Goal: Register for event/course

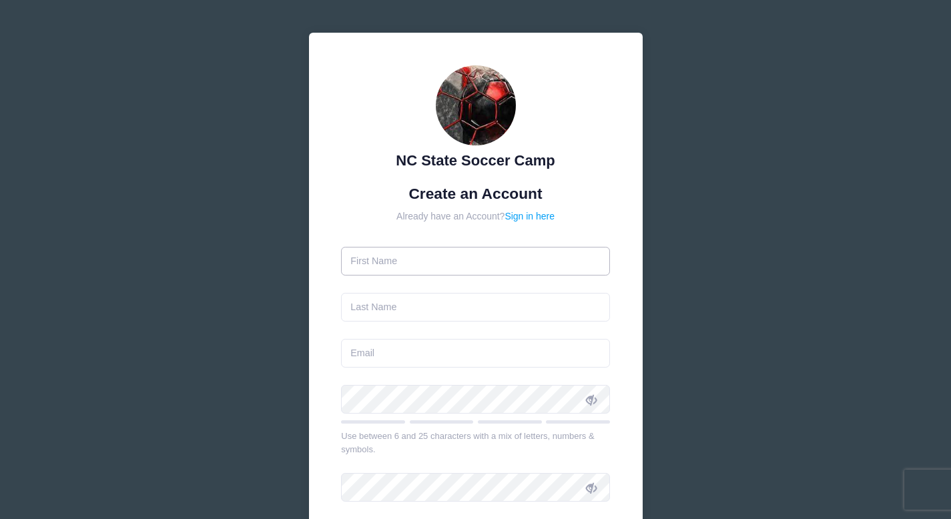
click at [460, 262] on input "text" at bounding box center [475, 261] width 269 height 29
type input "America"
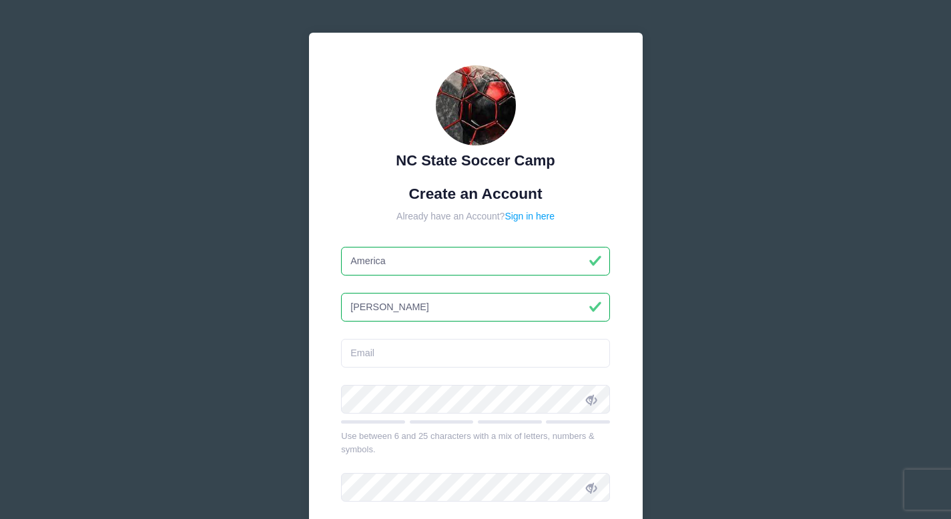
type input "Moreno Jimenez"
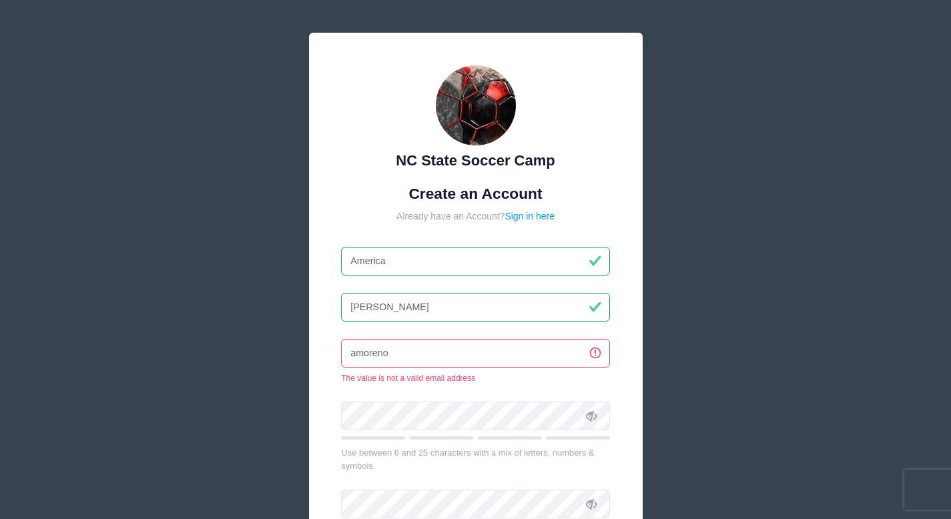
type input "[EMAIL_ADDRESS][DOMAIN_NAME]"
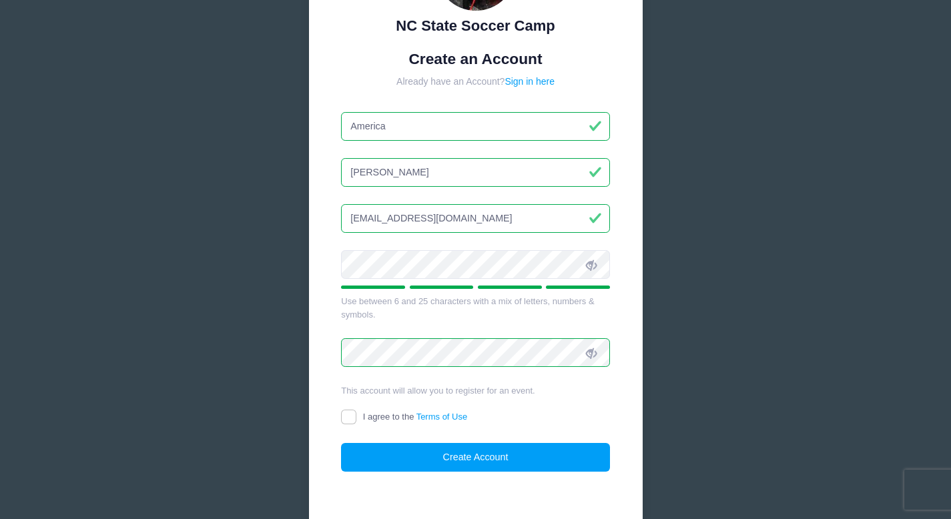
scroll to position [154, 0]
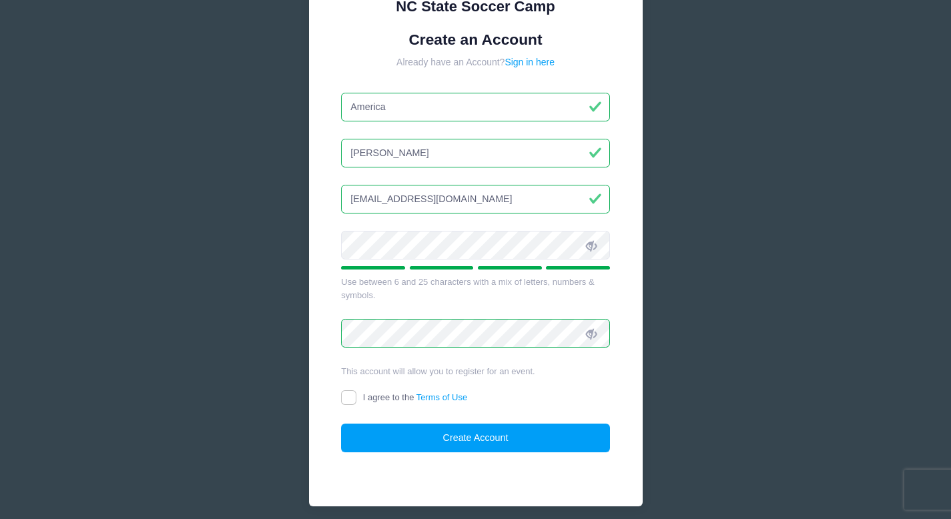
click at [376, 402] on label "I agree to the Terms of Use" at bounding box center [404, 398] width 126 height 14
click at [356, 402] on input "I agree to the Terms of Use" at bounding box center [348, 397] width 15 height 15
checkbox input "true"
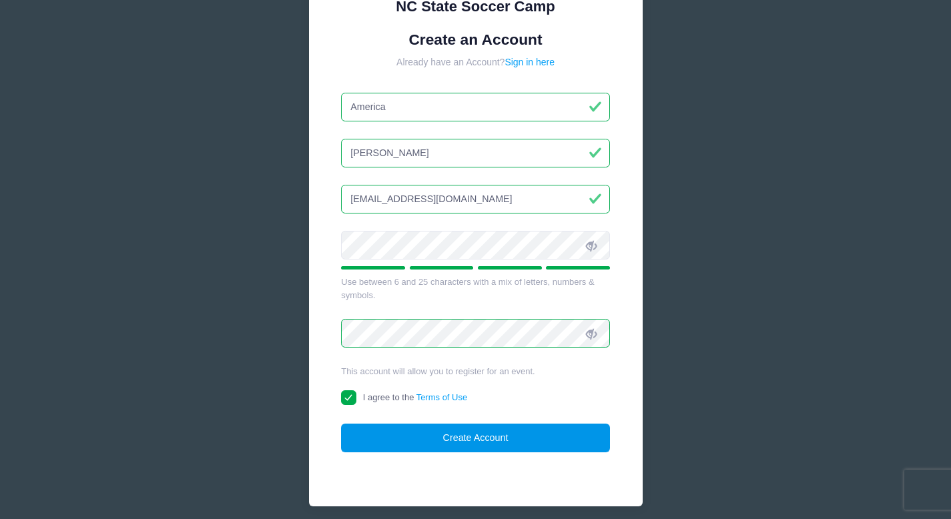
click at [396, 430] on button "Create Account" at bounding box center [475, 438] width 269 height 29
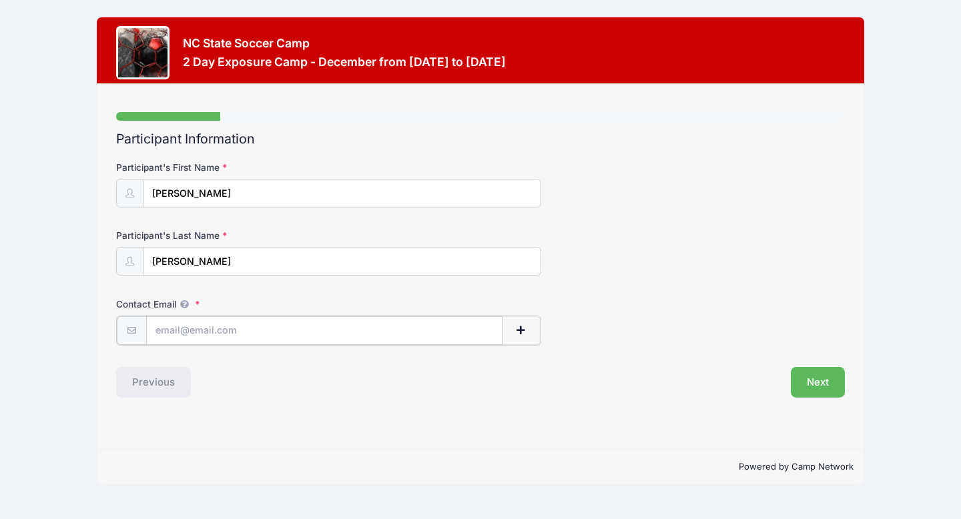
click at [310, 329] on input "Contact Email" at bounding box center [324, 330] width 357 height 29
type input "e"
type input "[EMAIL_ADDRESS][DOMAIN_NAME]"
click at [530, 338] on button "button" at bounding box center [521, 330] width 39 height 29
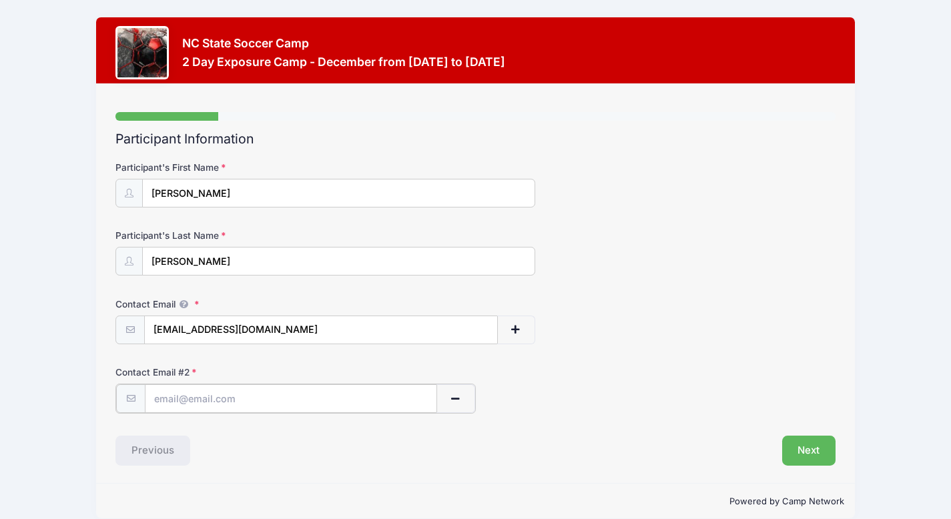
click at [458, 398] on span "button" at bounding box center [455, 398] width 12 height 9
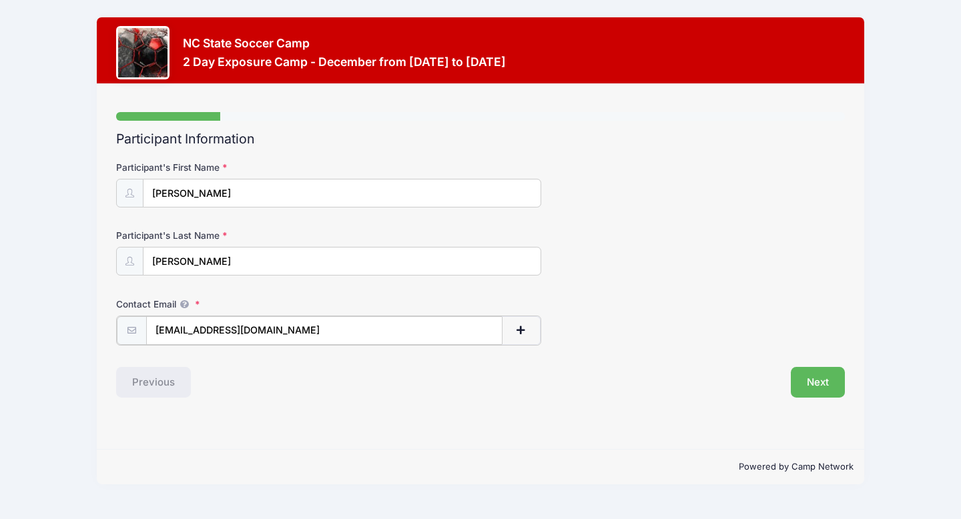
click at [534, 328] on button "button" at bounding box center [521, 330] width 39 height 29
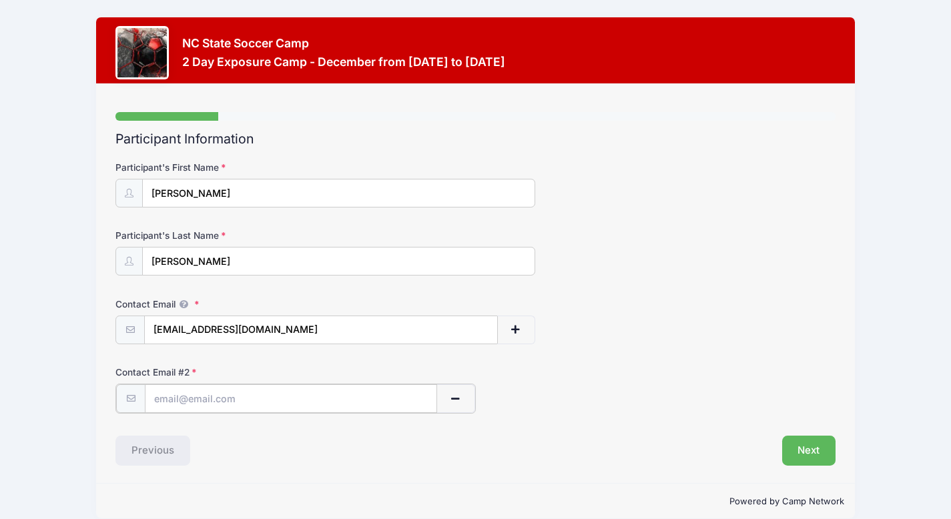
click at [354, 397] on input "text" at bounding box center [291, 398] width 292 height 29
click at [442, 390] on button "button" at bounding box center [455, 398] width 39 height 29
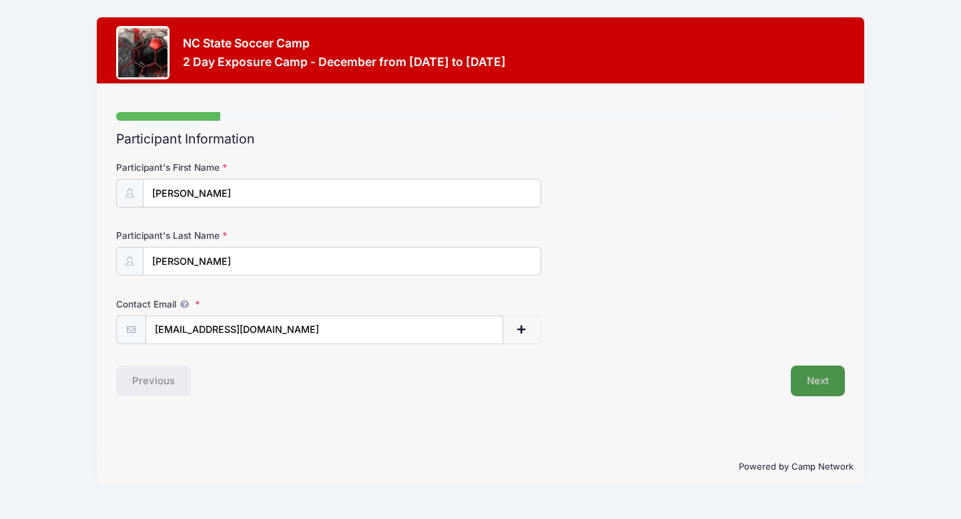
click at [823, 370] on button "Next" at bounding box center [817, 381] width 54 height 31
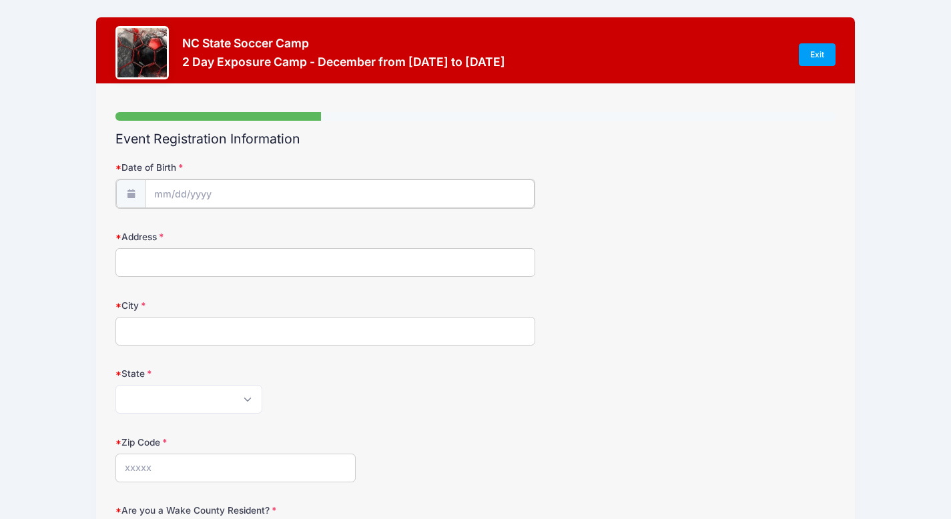
click at [463, 203] on input "Date of Birth" at bounding box center [340, 193] width 390 height 29
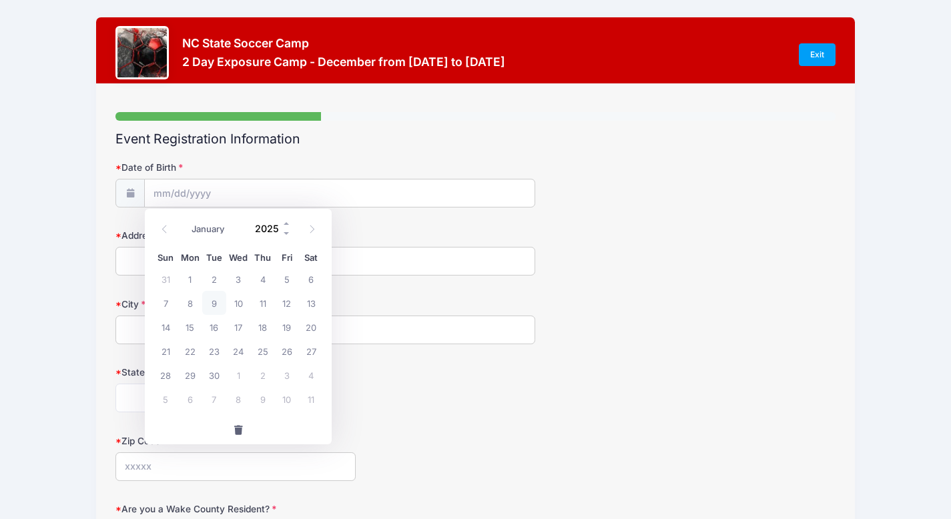
click at [272, 230] on input "2025" at bounding box center [269, 228] width 43 height 20
type input "2009"
click at [224, 234] on select "January February March April May June July August September October November De…" at bounding box center [214, 228] width 59 height 17
select select "0"
click at [185, 220] on select "January February March April May June July August September October November De…" at bounding box center [214, 228] width 59 height 17
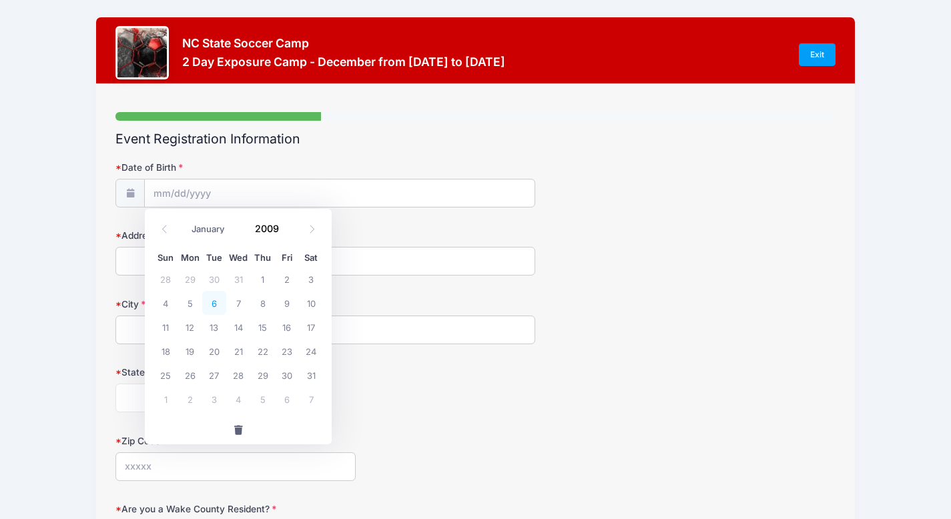
click at [219, 306] on span "6" at bounding box center [214, 303] width 24 height 24
type input "[DATE]"
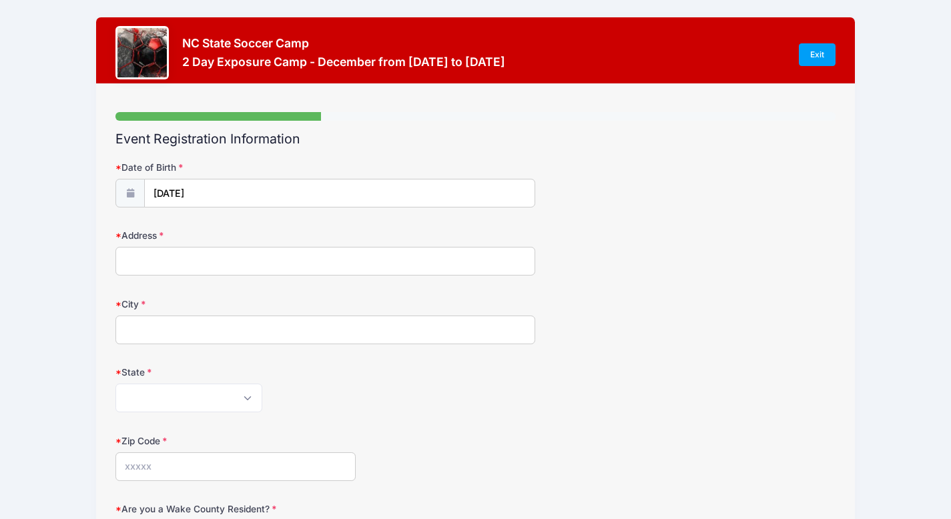
click at [245, 254] on input "Address" at bounding box center [325, 261] width 420 height 29
type input "[STREET_ADDRESS]"
type input "H"
type input "E"
type input "F"
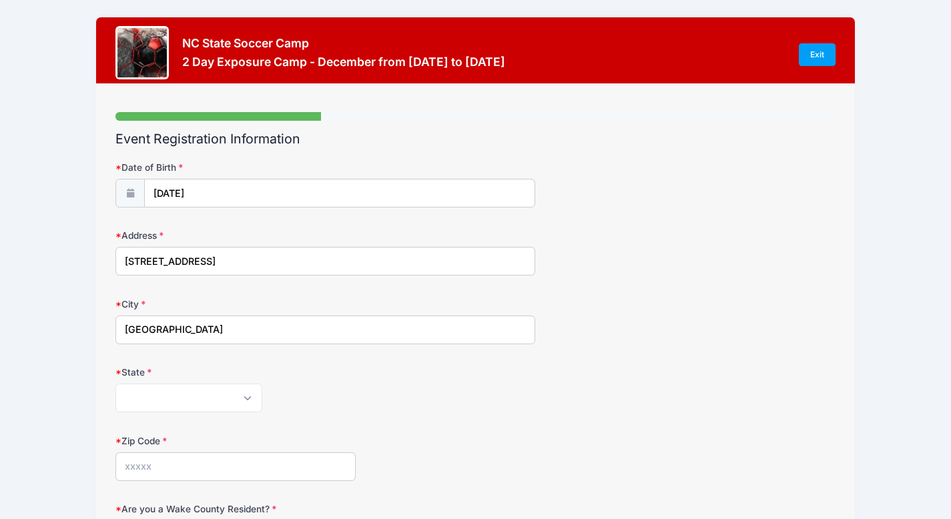
click at [147, 327] on input "[GEOGRAPHIC_DATA]" at bounding box center [325, 330] width 420 height 29
type input "Flat Rock"
click at [162, 406] on select "[US_STATE] [US_STATE] [US_STATE] [US_STATE] [US_STATE] Armed Forces Africa Arme…" at bounding box center [188, 398] width 147 height 29
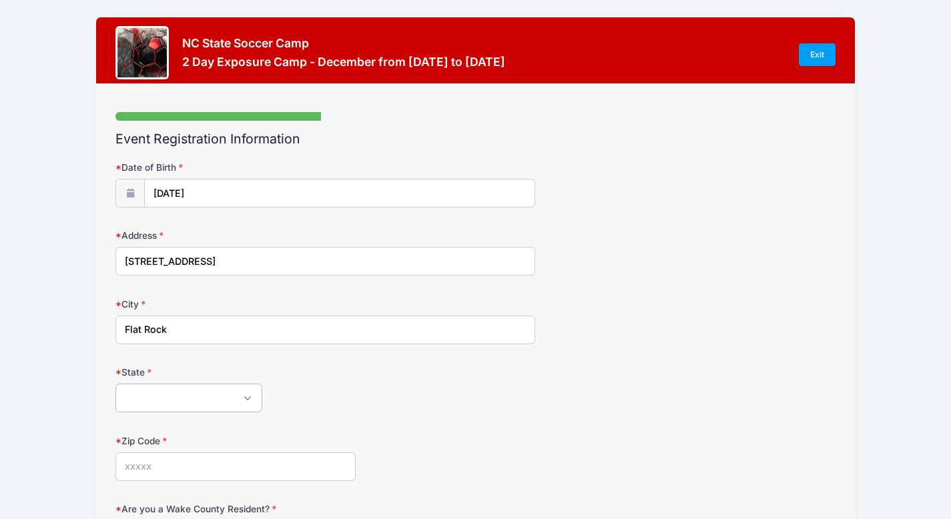
select select "NC"
click at [115, 384] on select "[US_STATE] [US_STATE] [US_STATE] [US_STATE] [US_STATE] Armed Forces Africa Arme…" at bounding box center [188, 398] width 147 height 29
click at [97, 390] on div "Step 2 /7 Step 1 Step 2 Step 3 Step 4 Policies Extra Items Summary Participant …" at bounding box center [475, 477] width 759 height 786
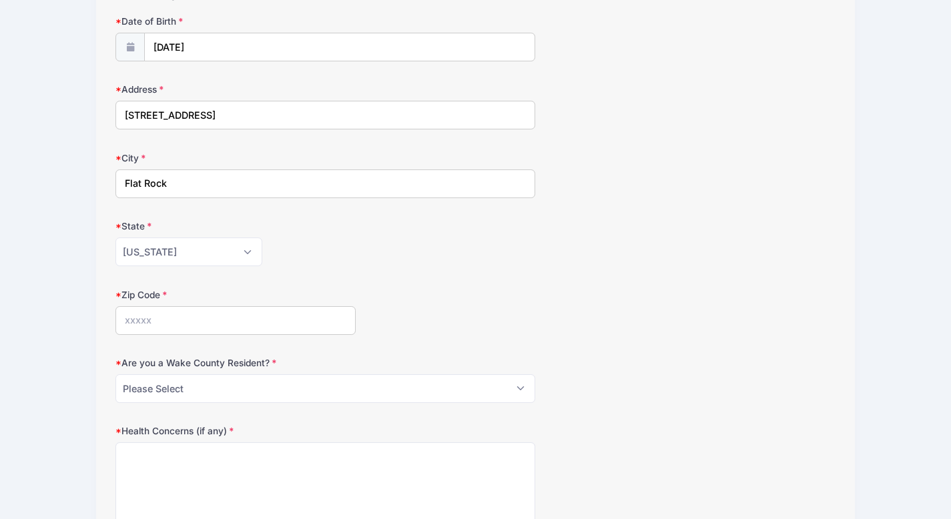
scroll to position [149, 0]
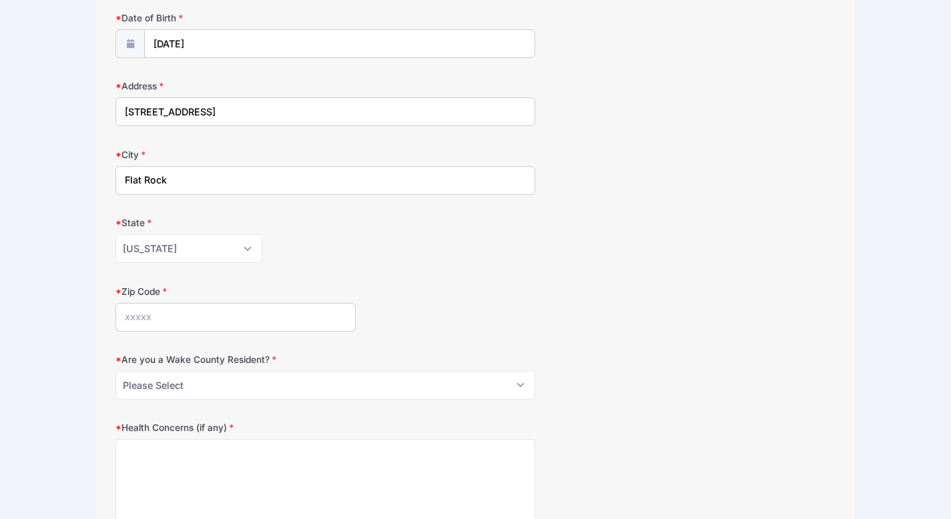
click at [141, 324] on input "Zip Code" at bounding box center [235, 317] width 240 height 29
type input "28731"
click at [51, 341] on div "NC State Soccer Camp 2 Day Exposure Camp - December from [DATE] to [DATE] Exit …" at bounding box center [475, 312] width 911 height 923
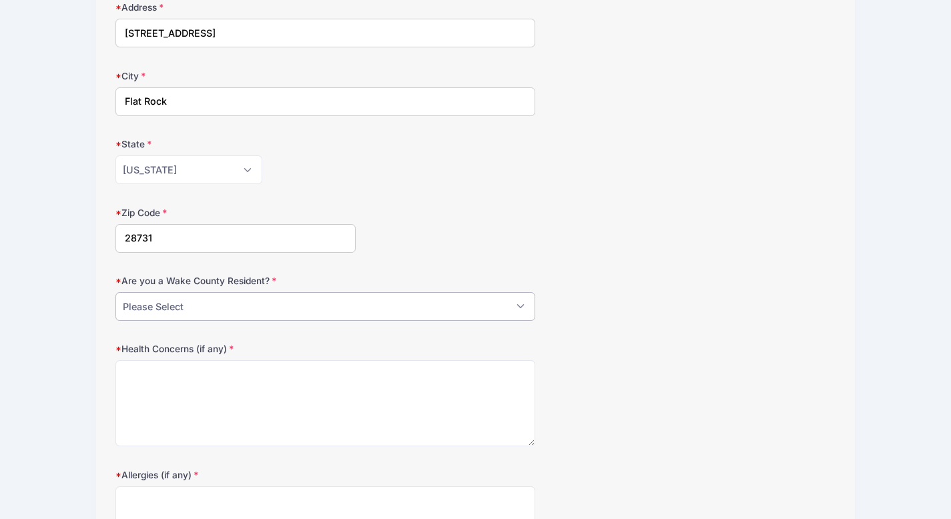
click at [214, 308] on select "Please Select YES NO" at bounding box center [325, 306] width 420 height 29
select select "NO"
click at [115, 292] on select "Please Select YES NO" at bounding box center [325, 306] width 420 height 29
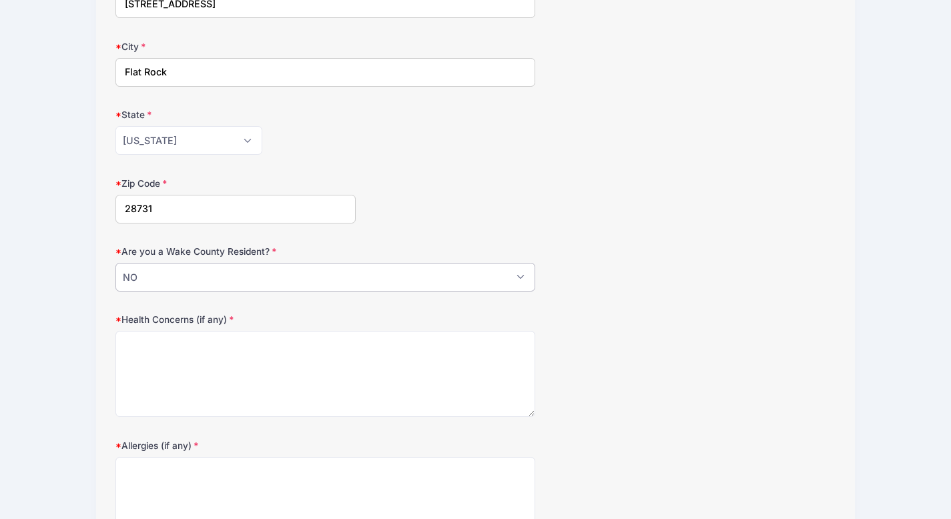
scroll to position [263, 0]
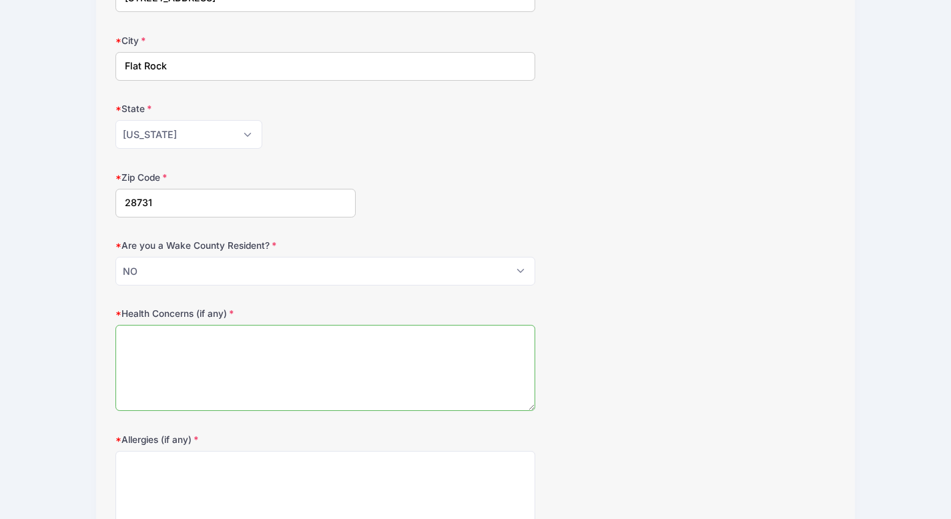
click at [218, 342] on textarea "Health Concerns (if any)" at bounding box center [325, 368] width 420 height 86
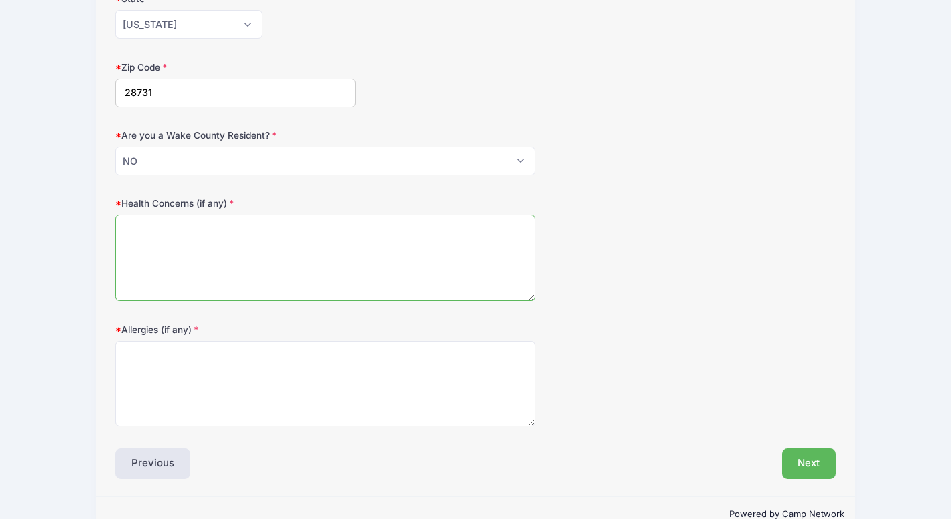
scroll to position [403, 0]
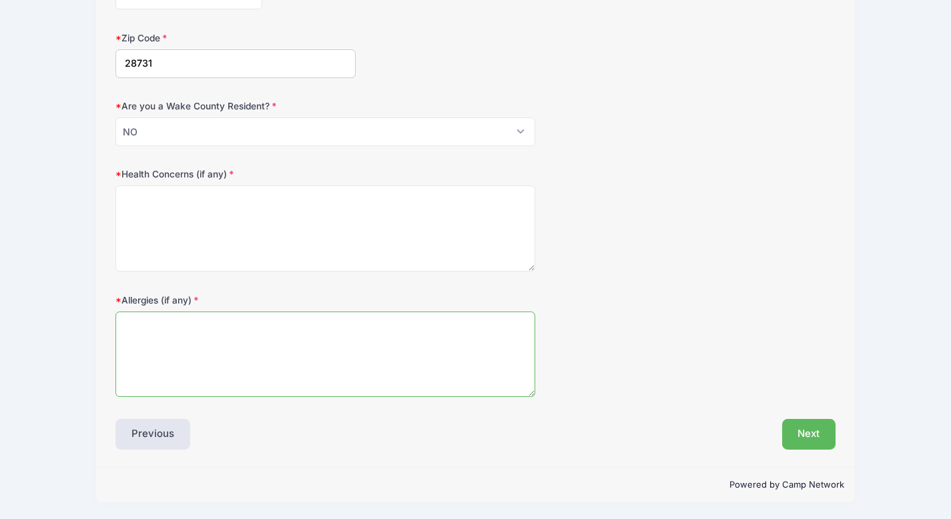
click at [160, 338] on textarea "Allergies (if any)" at bounding box center [325, 355] width 420 height 86
type textarea "None"
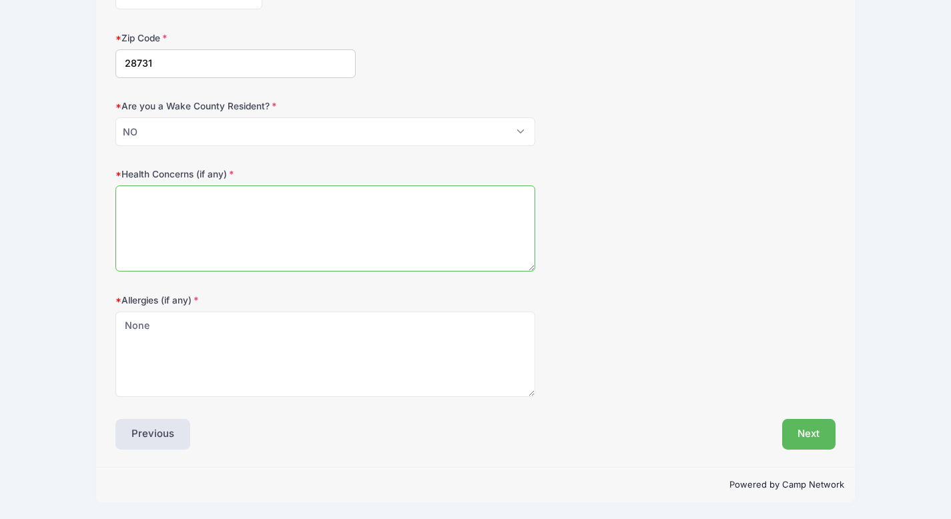
click at [163, 230] on textarea "Health Concerns (if any)" at bounding box center [325, 228] width 420 height 86
type textarea "None"
click at [589, 168] on div "Health Concerns (if any) None" at bounding box center [475, 219] width 720 height 104
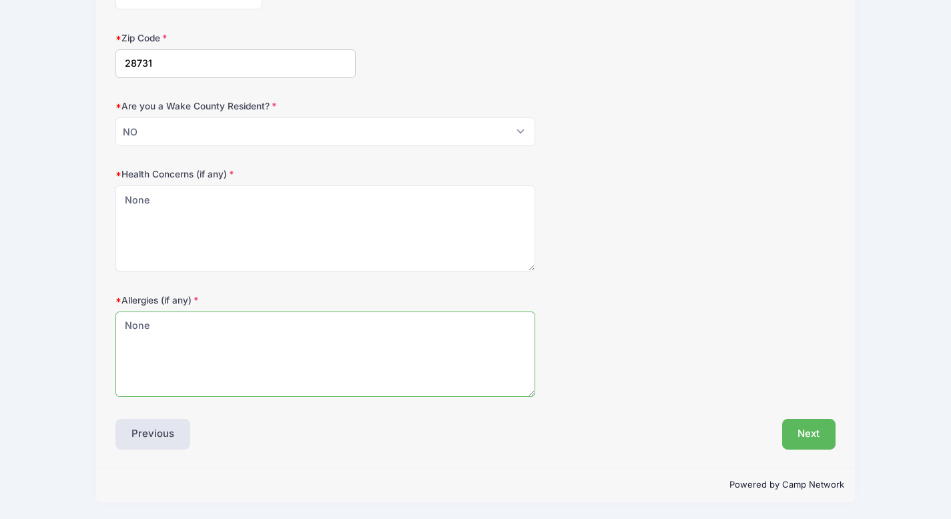
click at [389, 343] on textarea "None" at bounding box center [325, 355] width 420 height 86
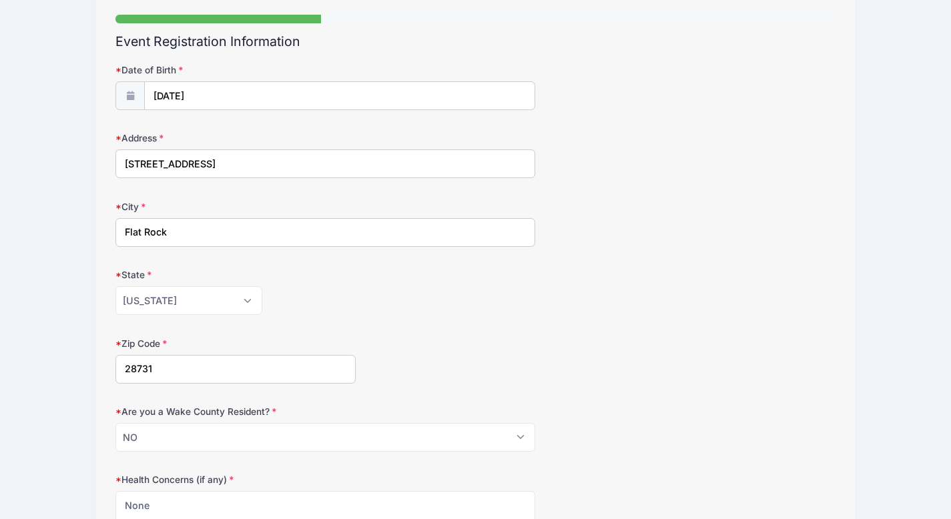
scroll to position [334, 0]
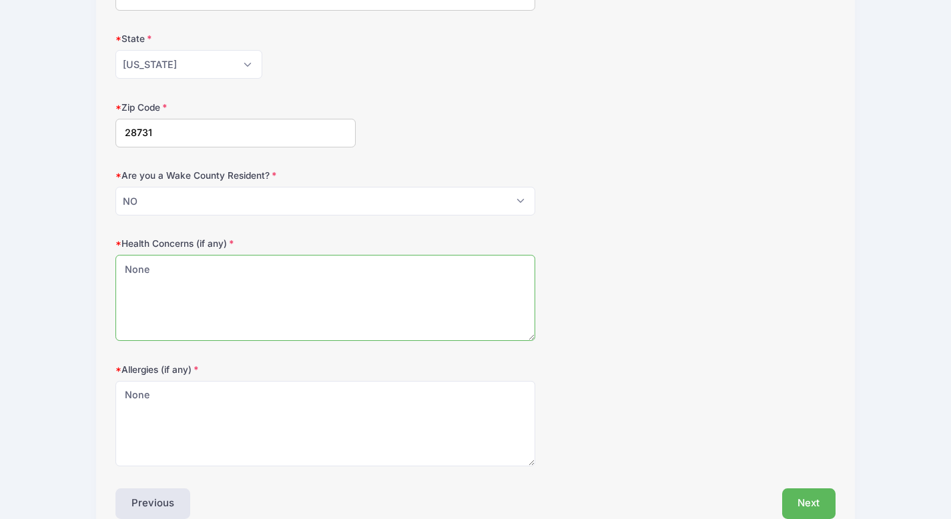
click at [364, 298] on textarea "None" at bounding box center [325, 298] width 420 height 86
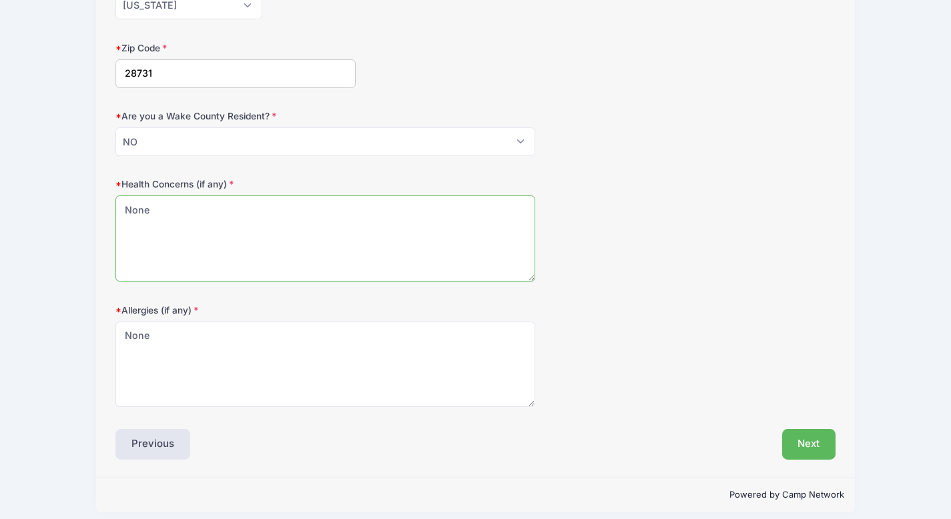
scroll to position [403, 0]
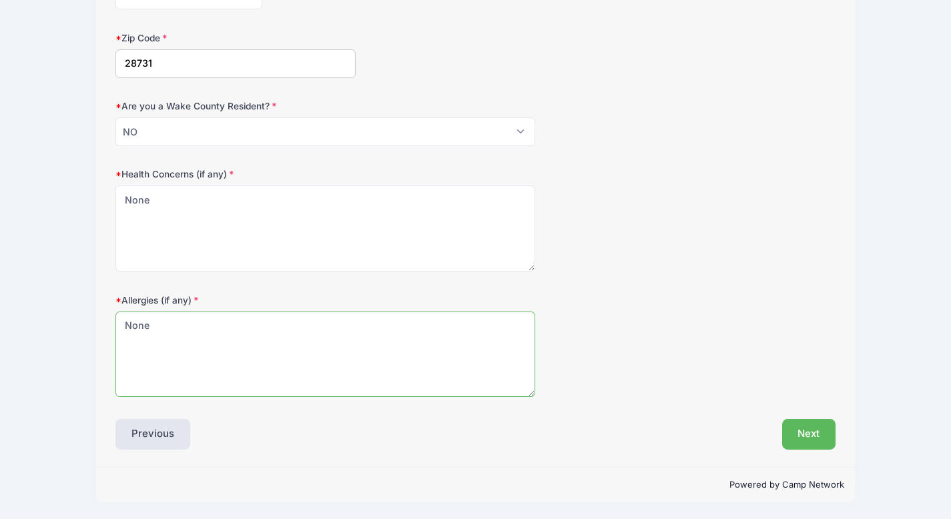
click at [360, 321] on textarea "None" at bounding box center [325, 355] width 420 height 86
click at [790, 440] on button "Next" at bounding box center [809, 434] width 54 height 31
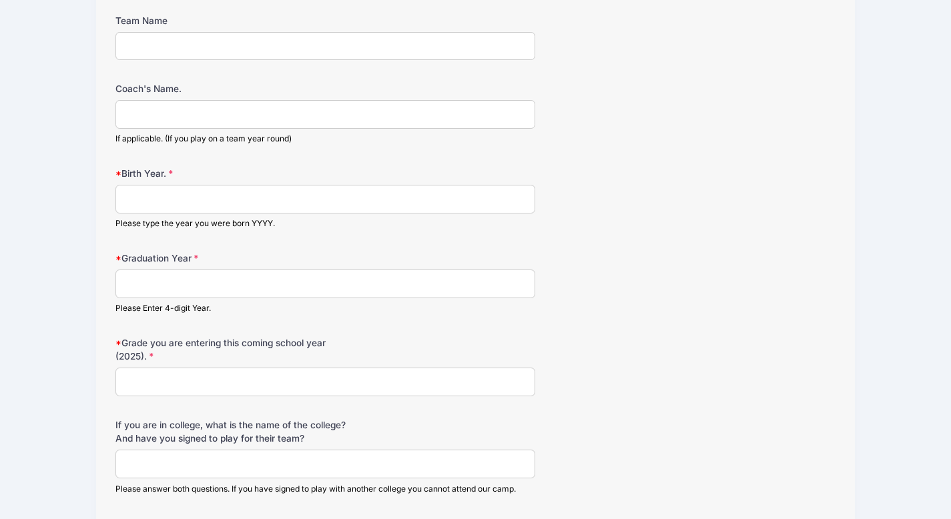
scroll to position [1065, 0]
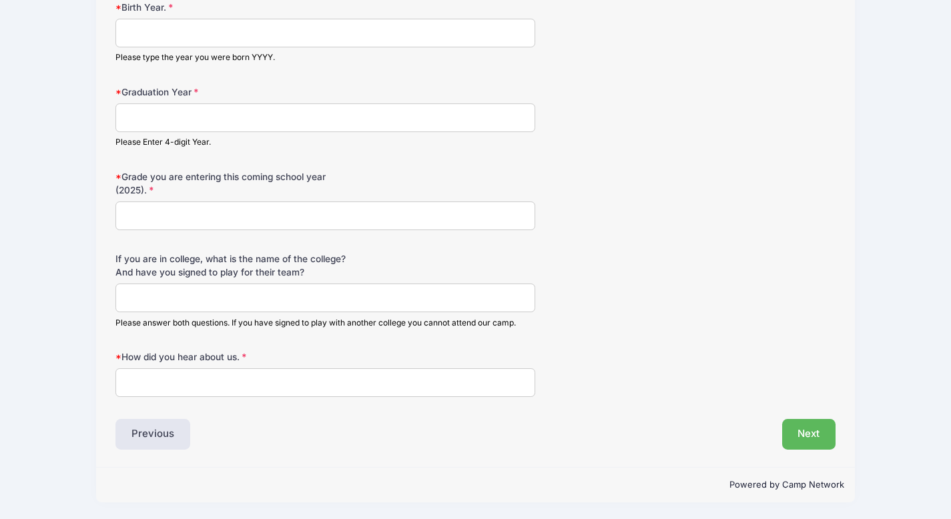
click at [321, 116] on input "Graduation Year" at bounding box center [325, 117] width 420 height 29
click at [326, 214] on input "Grade you are entering this coming school year (2025)." at bounding box center [325, 215] width 420 height 29
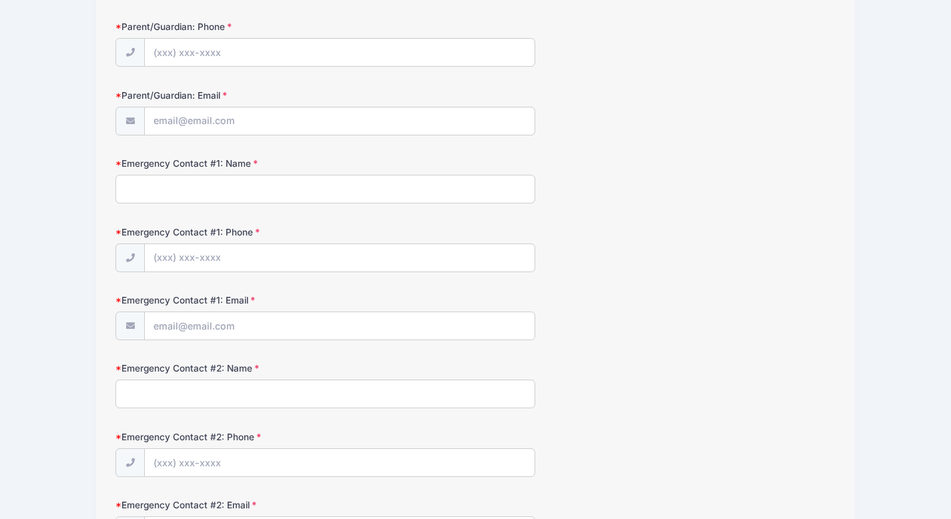
scroll to position [0, 0]
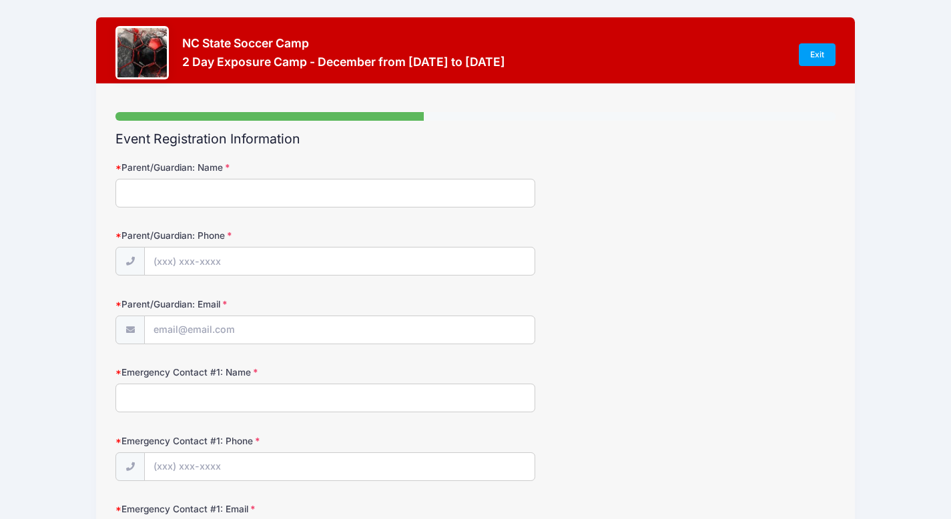
click at [301, 193] on input "Parent/Guardian: Name" at bounding box center [325, 193] width 420 height 29
type input "[PERSON_NAME]"
type input "[PHONE_NUMBER]"
click at [293, 332] on input "Parent/Guardian: Email" at bounding box center [340, 330] width 390 height 29
type input "[EMAIL_ADDRESS][DOMAIN_NAME]"
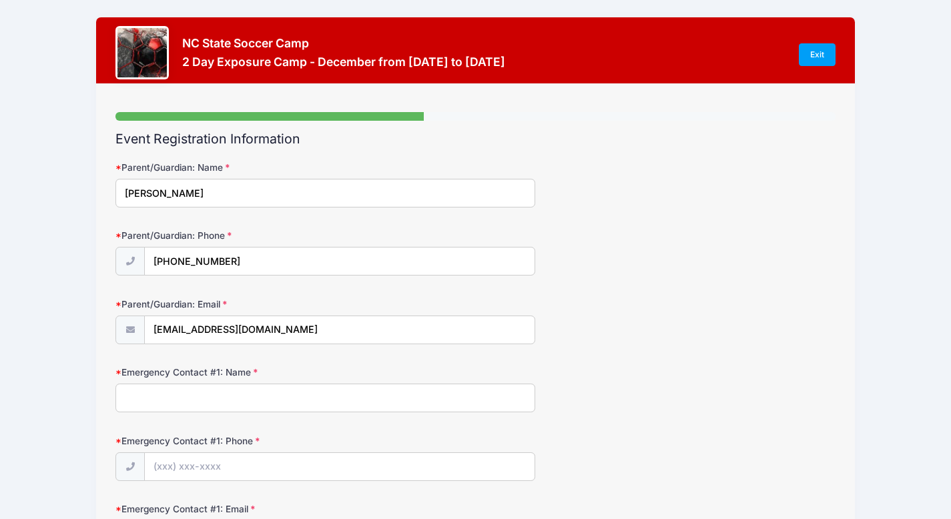
click at [282, 406] on input "Emergency Contact #1: Name" at bounding box center [325, 398] width 420 height 29
click at [190, 388] on input "[PERSON_NAME]" at bounding box center [325, 398] width 420 height 29
type input "M"
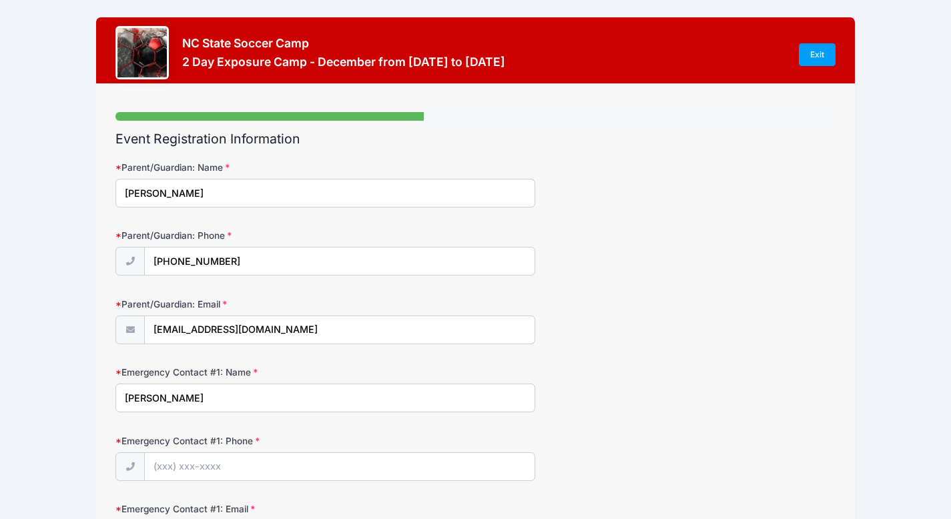
type input "[PERSON_NAME]"
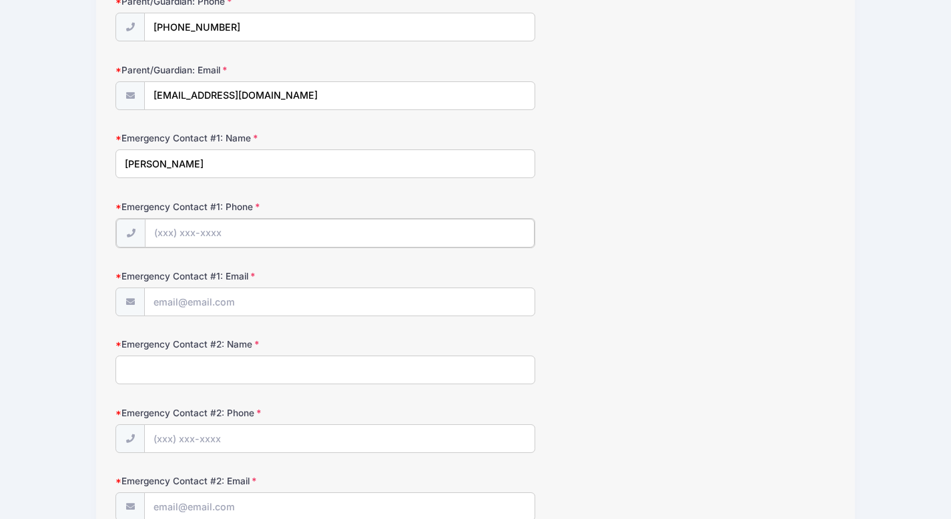
scroll to position [236, 0]
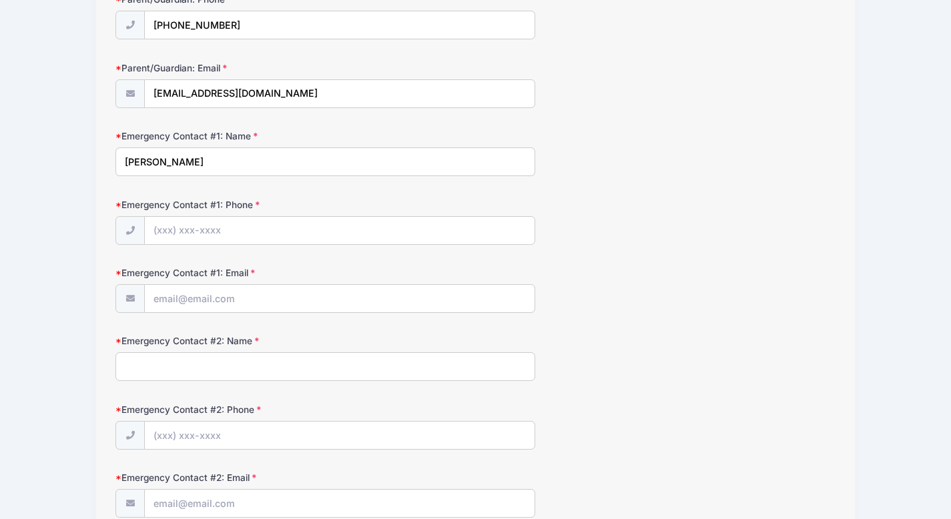
click at [180, 368] on input "Emergency Contact #2: Name" at bounding box center [325, 366] width 420 height 29
type input "America [PERSON_NAME]"
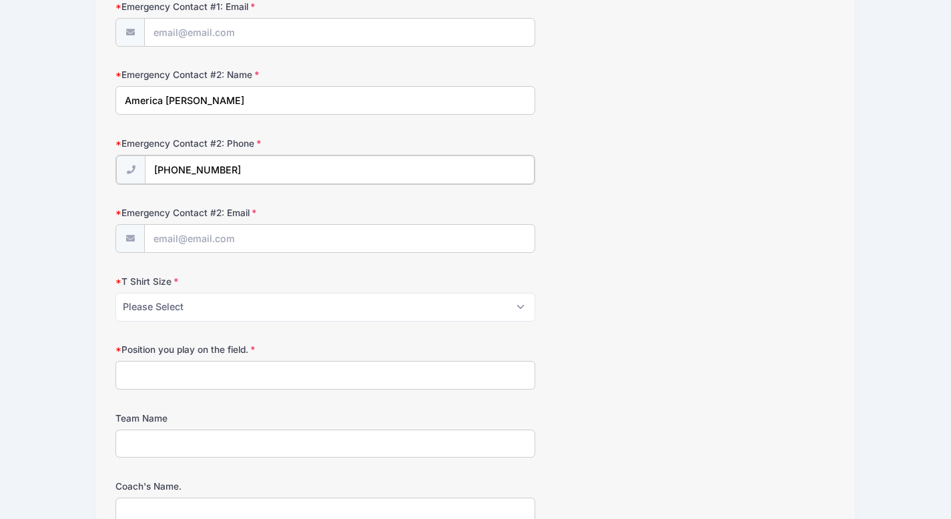
scroll to position [506, 0]
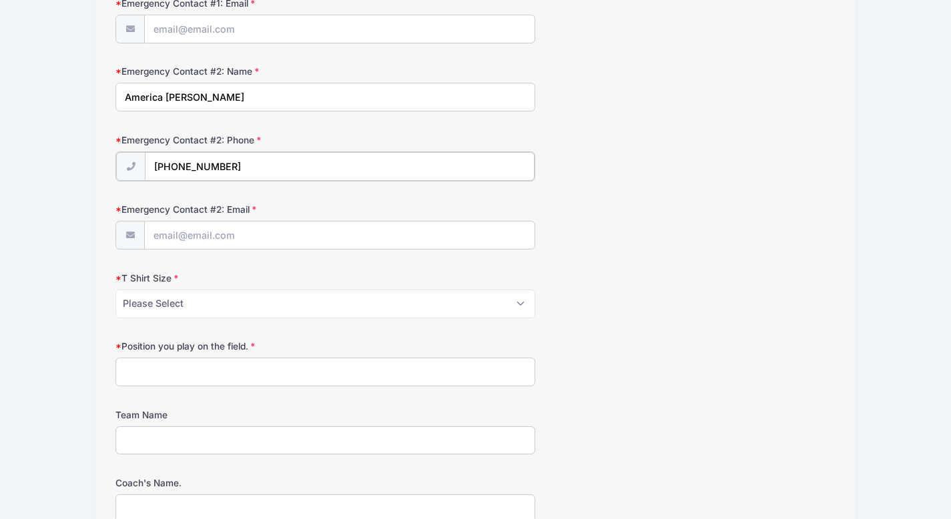
type input "[PHONE_NUMBER]"
click at [223, 238] on input "Emergency Contact #2: Email" at bounding box center [340, 234] width 390 height 29
type input "[EMAIL_ADDRESS][DOMAIN_NAME]"
click at [233, 295] on select "Please Select Youth Small Youth Medium Youth Large Adult Small Adult Medium Adu…" at bounding box center [325, 302] width 420 height 29
click at [115, 288] on select "Please Select Youth Small Youth Medium Youth Large Adult Small Adult Medium Adu…" at bounding box center [325, 302] width 420 height 29
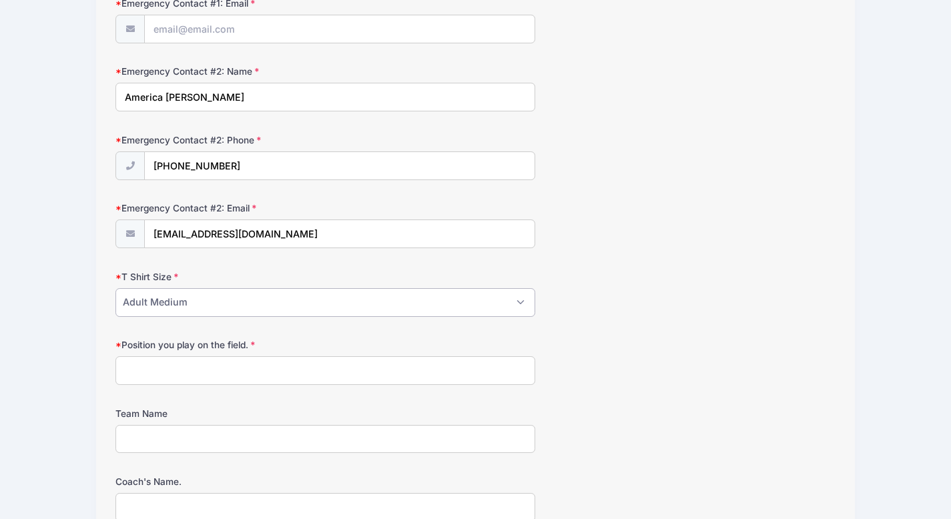
click at [171, 312] on select "Please Select Youth Small Youth Medium Youth Large Adult Small Adult Medium Adu…" at bounding box center [325, 302] width 420 height 29
select select "Adult Large"
click at [115, 288] on select "Please Select Youth Small Youth Medium Youth Large Adult Small Adult Medium Adu…" at bounding box center [325, 302] width 420 height 29
click at [157, 366] on input "Position you play on the field." at bounding box center [325, 370] width 420 height 29
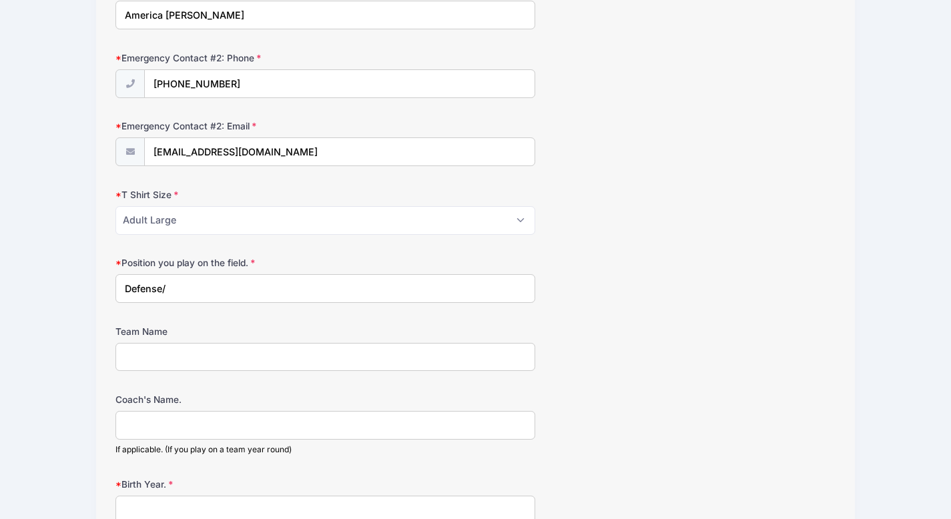
scroll to position [600, 0]
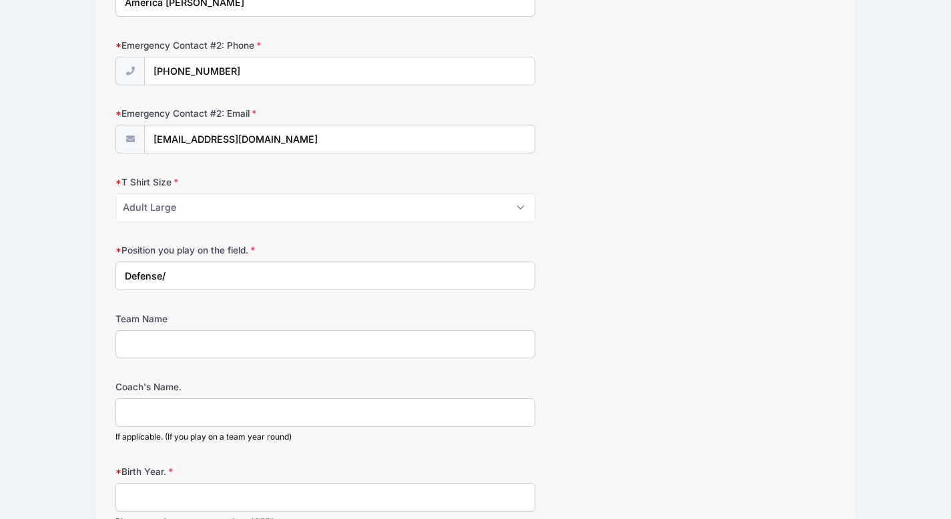
type input "Defense/"
click at [170, 356] on input "Team Name" at bounding box center [325, 344] width 420 height 29
type input "[GEOGRAPHIC_DATA][PERSON_NAME]"
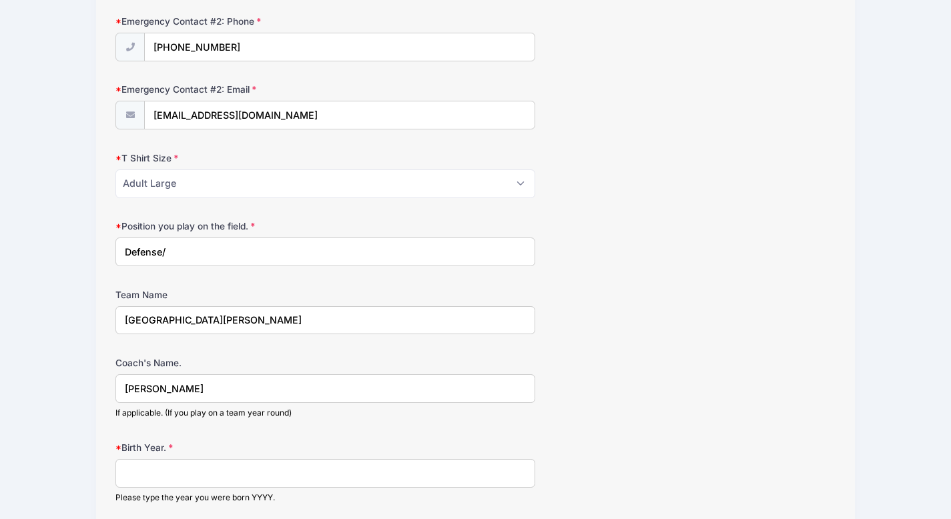
type input "[PERSON_NAME]"
click at [290, 322] on input "[GEOGRAPHIC_DATA][PERSON_NAME]" at bounding box center [325, 320] width 420 height 29
type input "[GEOGRAPHIC_DATA][PERSON_NAME] or HFC"
click at [312, 376] on input "[PERSON_NAME]" at bounding box center [325, 388] width 420 height 29
click at [314, 390] on input "[PERSON_NAME]" at bounding box center [325, 388] width 420 height 29
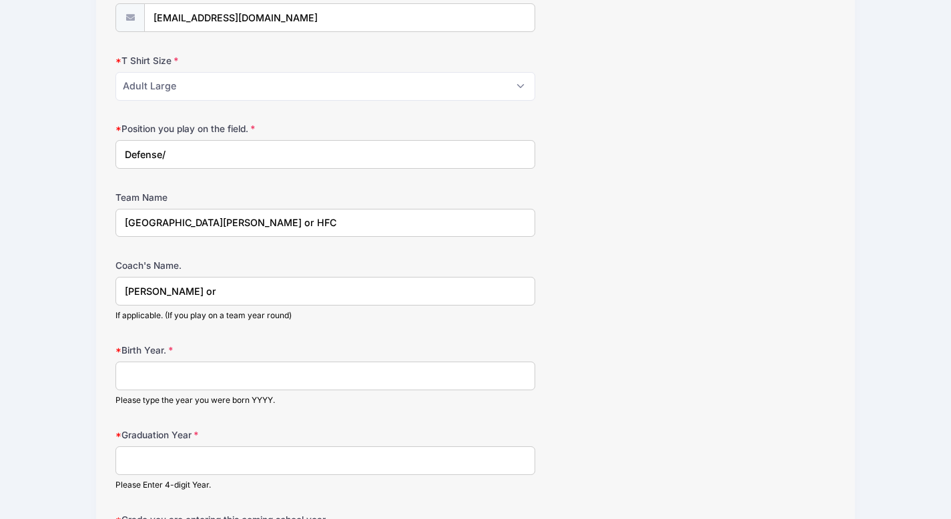
scroll to position [749, 0]
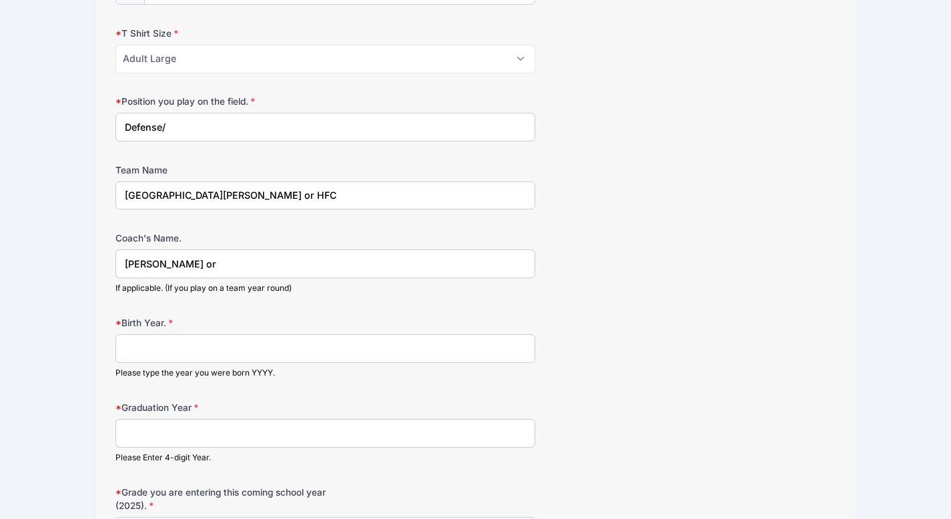
type input "[PERSON_NAME] or"
click at [292, 342] on input "Birth Year." at bounding box center [325, 348] width 420 height 29
type input "2009"
click at [309, 434] on input "Graduation Year" at bounding box center [325, 433] width 420 height 29
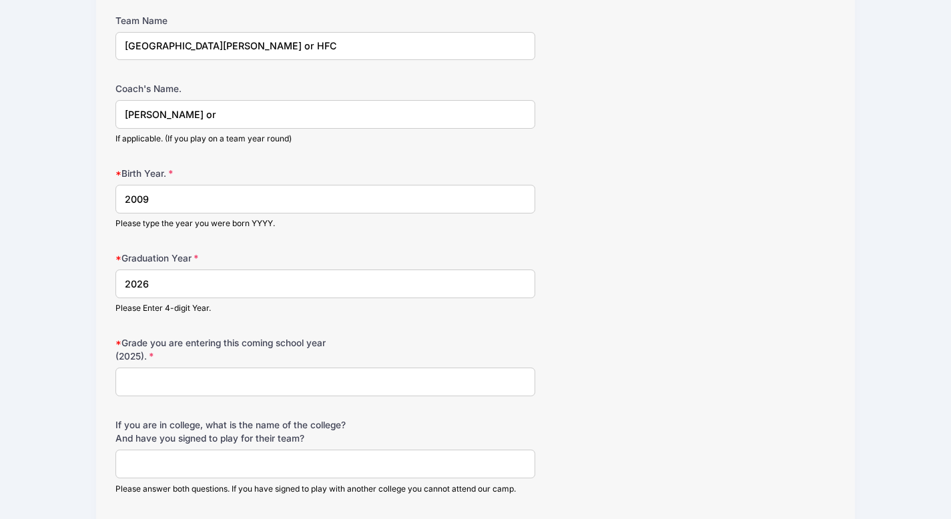
scroll to position [902, 0]
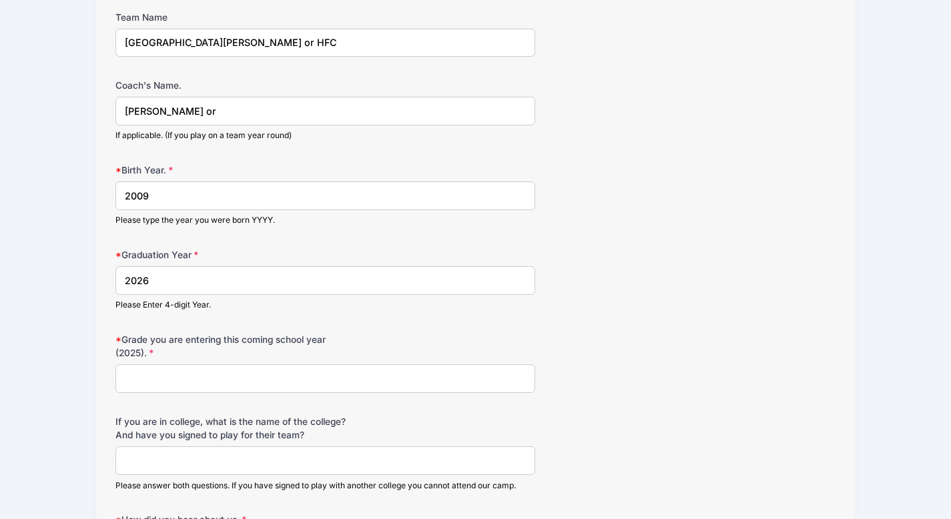
type input "2026"
click at [267, 374] on input "Grade you are entering this coming school year (2025)." at bounding box center [325, 378] width 420 height 29
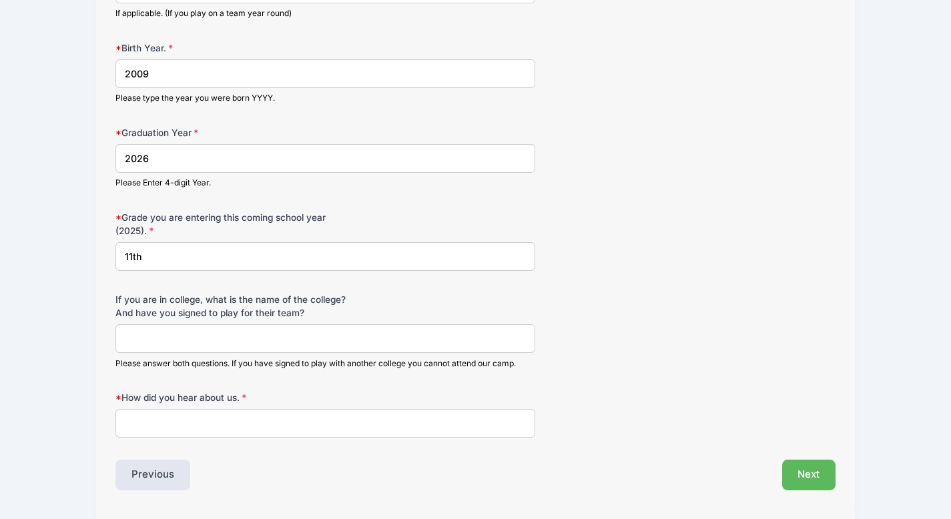
scroll to position [1031, 0]
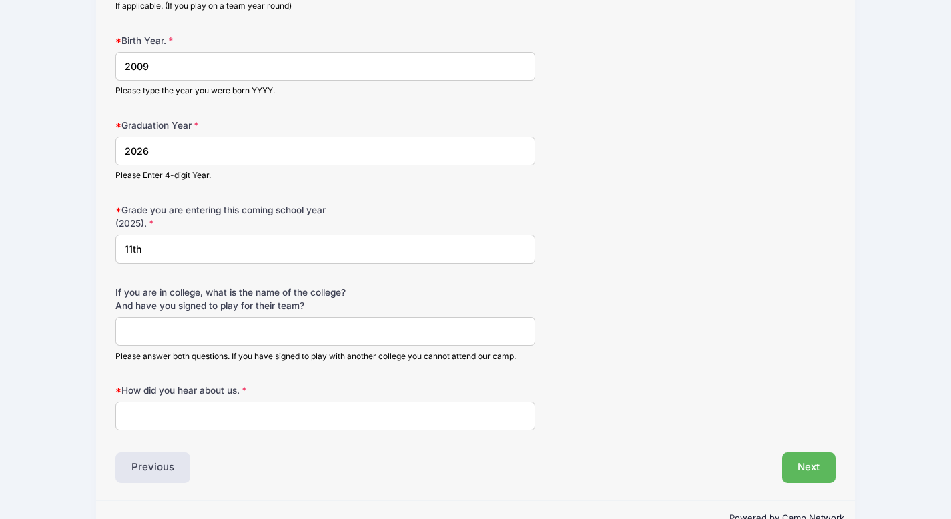
type input "11th"
click at [233, 416] on input "How did you hear about us." at bounding box center [325, 416] width 420 height 29
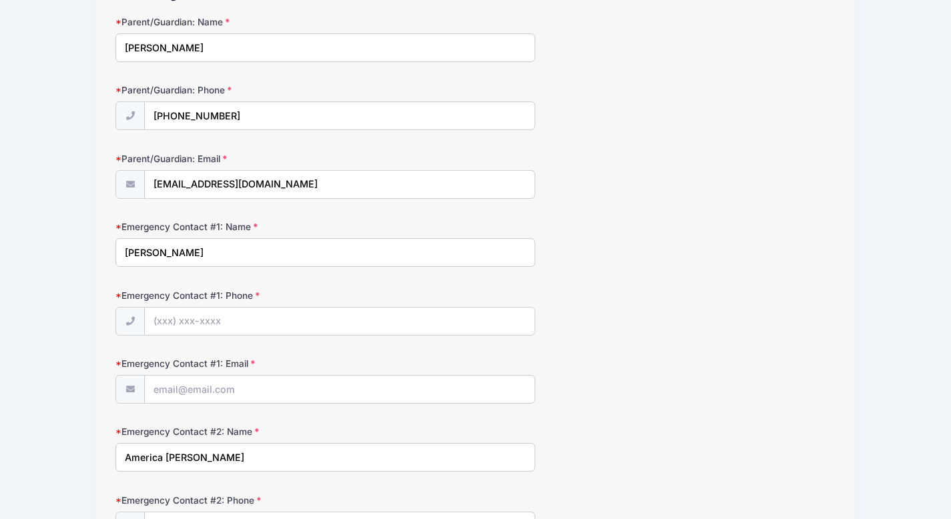
scroll to position [0, 0]
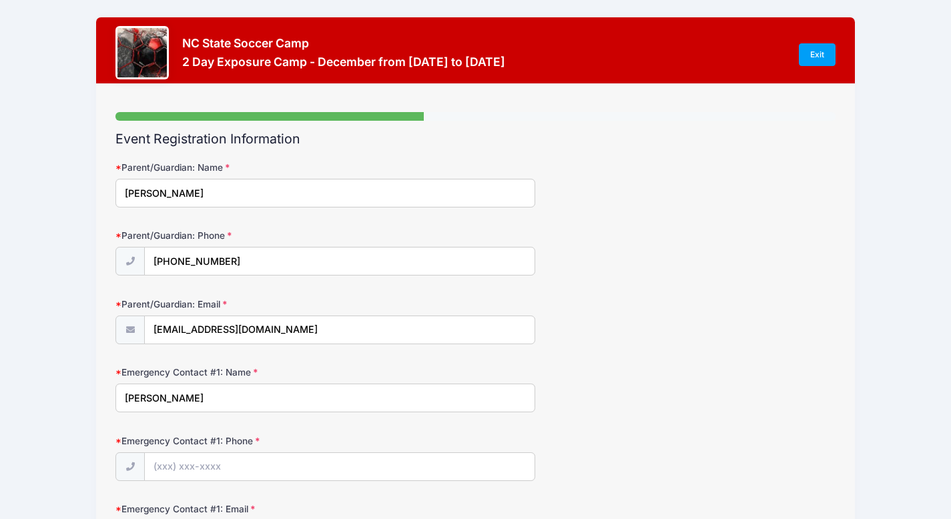
type input "Online Research"
